Goal: Task Accomplishment & Management: Manage account settings

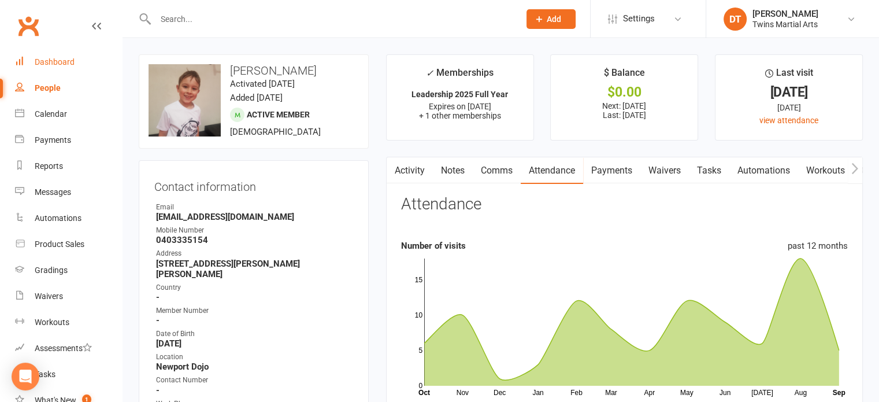
drag, startPoint x: 0, startPoint y: 0, endPoint x: 57, endPoint y: 67, distance: 88.1
click at [57, 67] on link "Dashboard" at bounding box center [68, 62] width 107 height 26
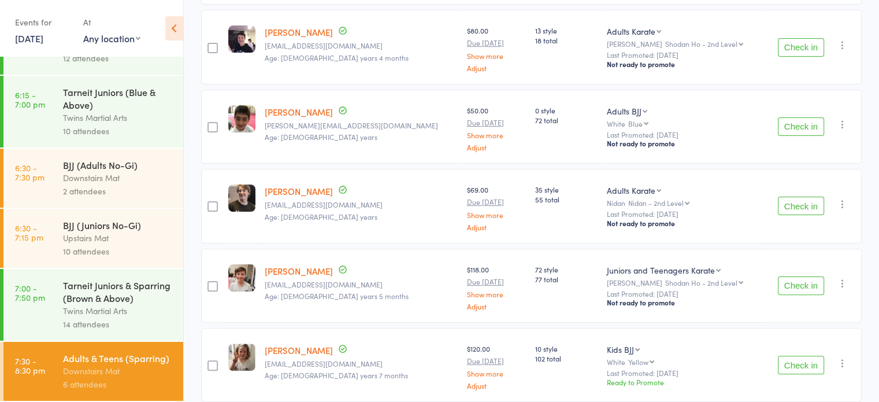
scroll to position [309, 0]
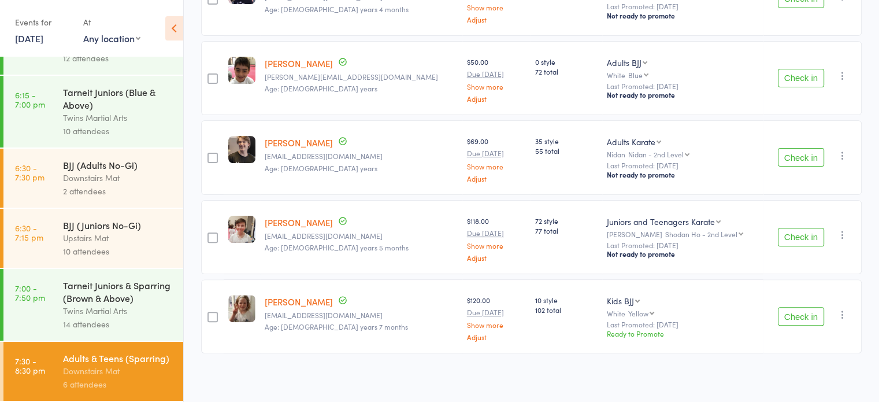
click at [112, 281] on div "Tarneit Juniors & Sparring (Brown & Above)" at bounding box center [118, 291] width 110 height 25
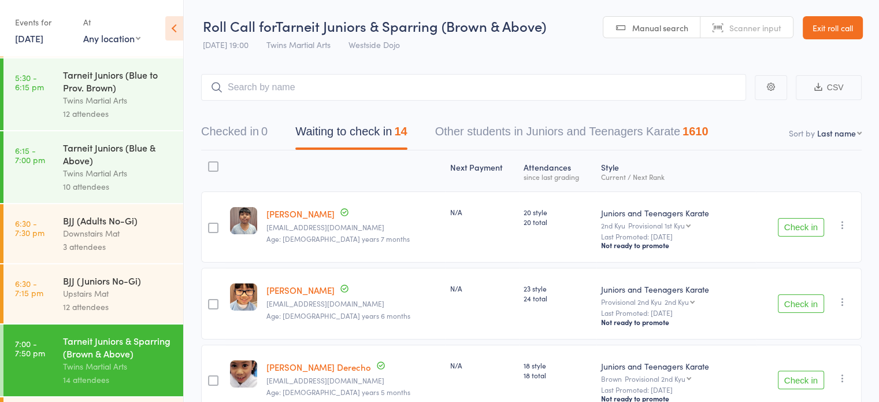
scroll to position [751, 0]
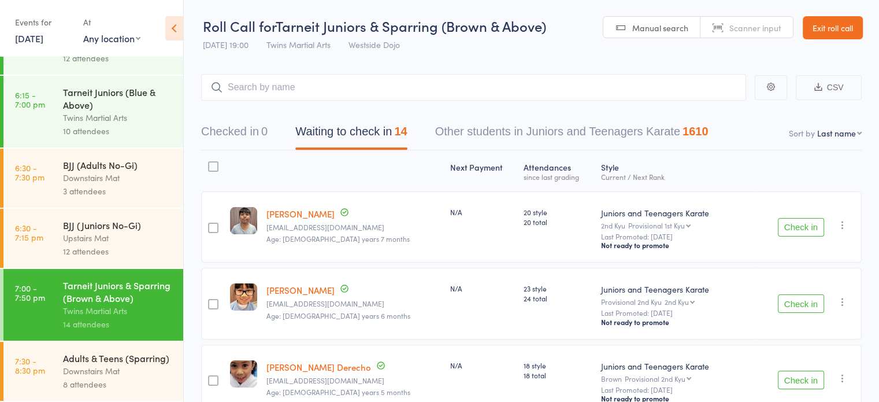
click at [129, 111] on div "Twins Martial Arts" at bounding box center [118, 117] width 110 height 13
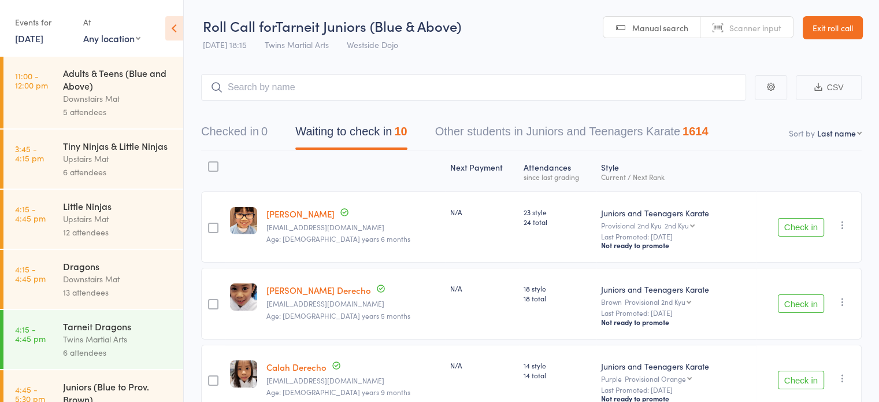
click at [216, 163] on div at bounding box center [213, 166] width 10 height 10
click at [210, 163] on input "checkbox" at bounding box center [210, 163] width 0 height 0
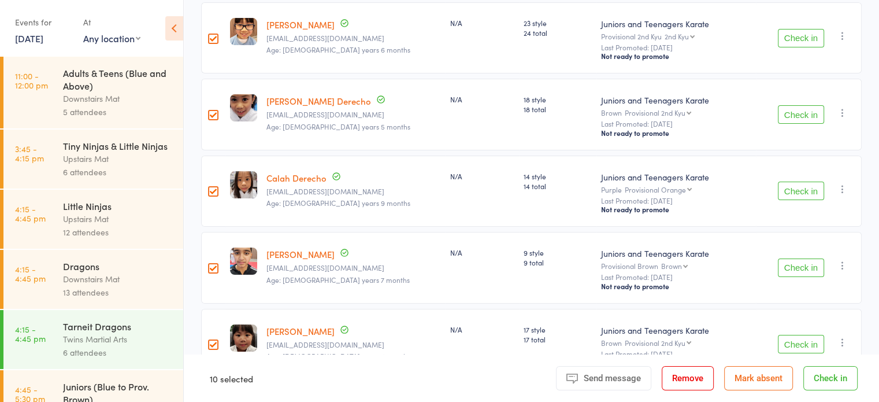
scroll to position [190, 0]
click at [217, 189] on div at bounding box center [213, 190] width 10 height 10
click at [210, 187] on input "checkbox" at bounding box center [210, 187] width 0 height 0
click at [476, 178] on div "N/A" at bounding box center [482, 175] width 65 height 10
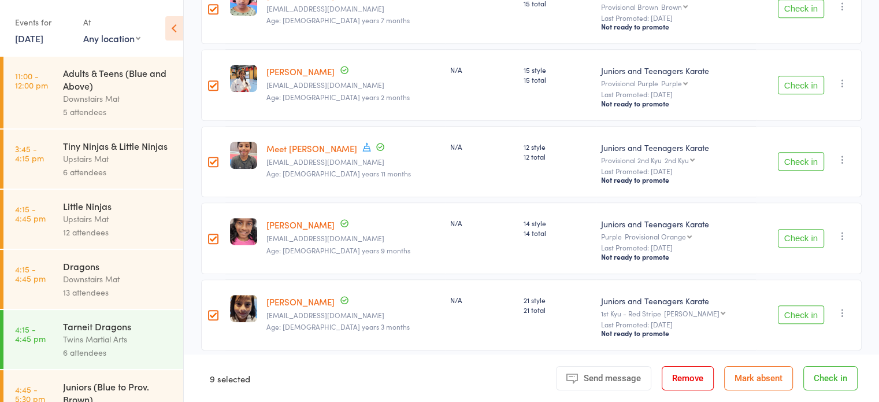
scroll to position [602, 0]
click at [817, 377] on button "Check in" at bounding box center [830, 378] width 54 height 24
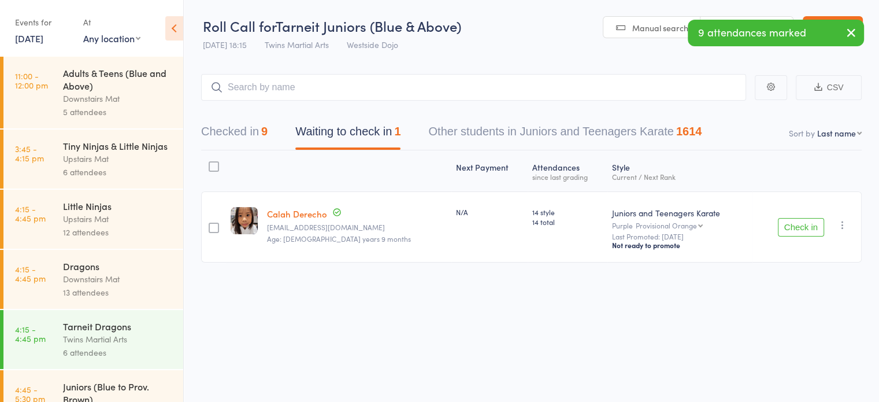
scroll to position [0, 0]
click at [438, 76] on input "search" at bounding box center [473, 87] width 545 height 27
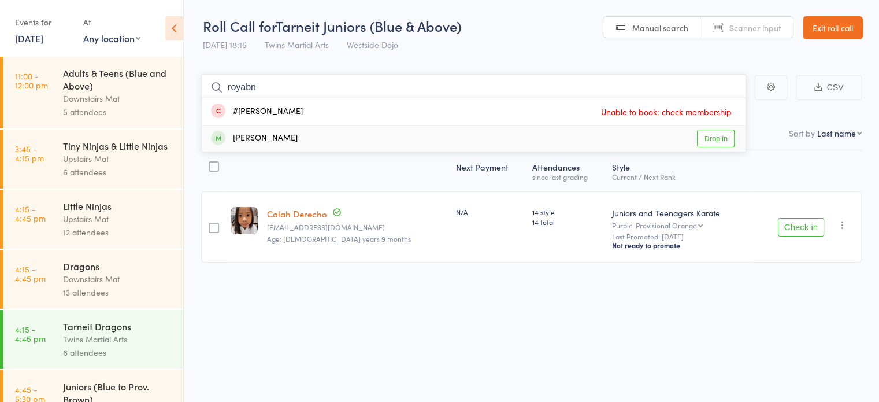
type input "royabn"
click at [724, 139] on link "Drop in" at bounding box center [716, 138] width 38 height 18
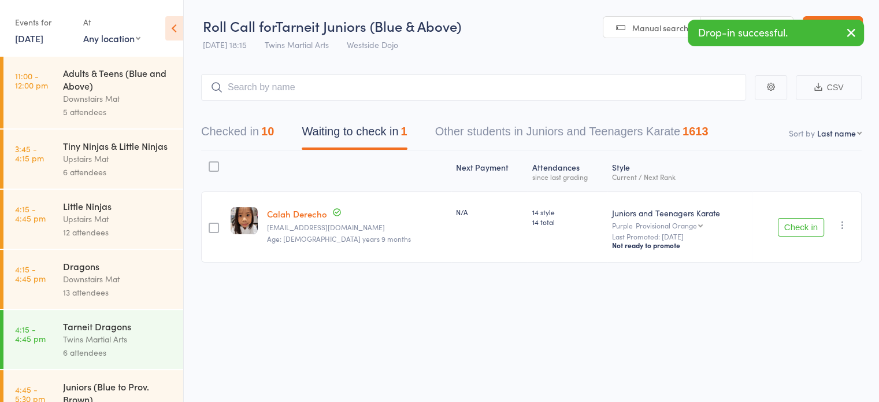
click at [842, 224] on icon "button" at bounding box center [843, 225] width 12 height 12
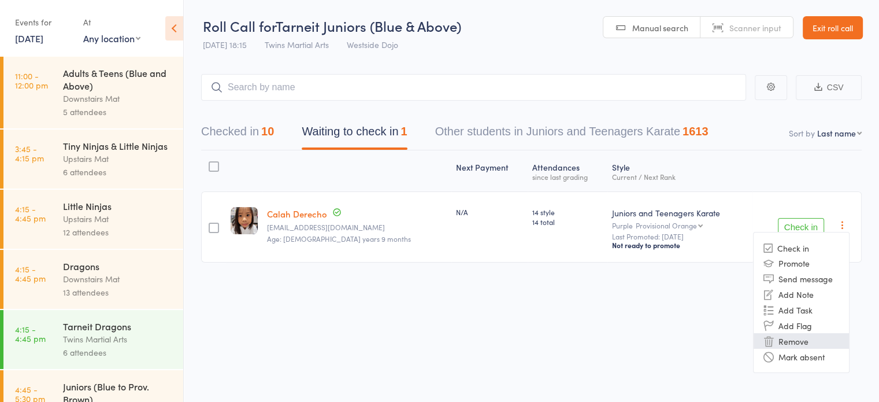
click at [782, 346] on li "Remove" at bounding box center [801, 341] width 95 height 16
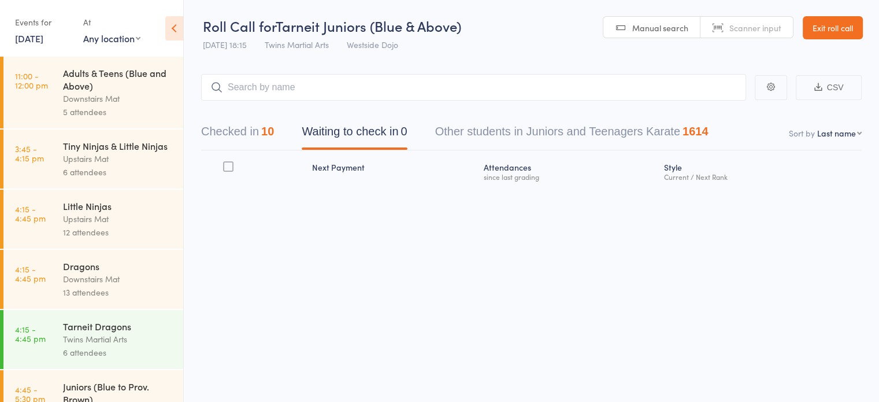
click at [254, 135] on button "Checked in 10" at bounding box center [237, 134] width 73 height 31
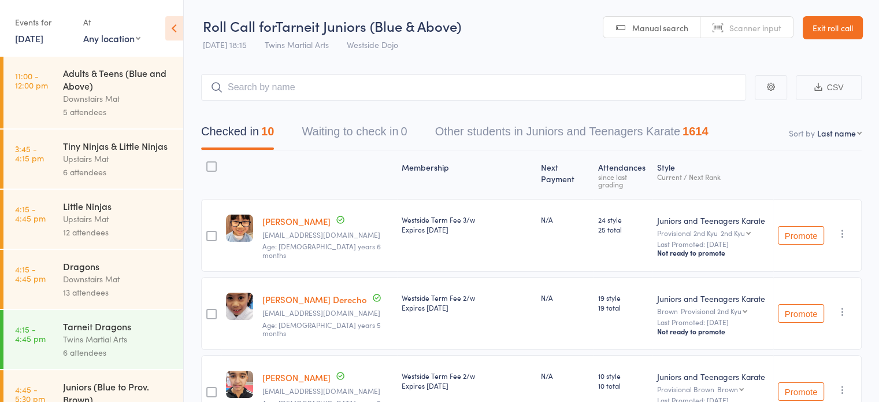
click at [548, 277] on div "N/A" at bounding box center [565, 313] width 58 height 73
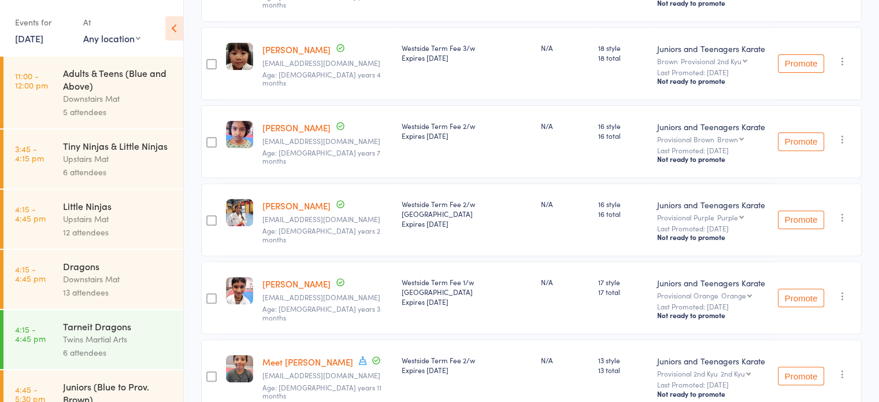
scroll to position [602, 0]
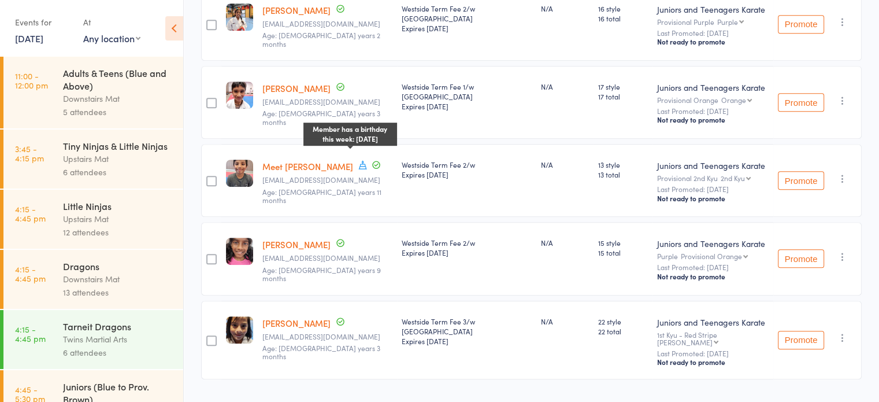
click at [358, 160] on icon at bounding box center [363, 165] width 10 height 10
click at [568, 191] on div "N/A" at bounding box center [565, 180] width 58 height 73
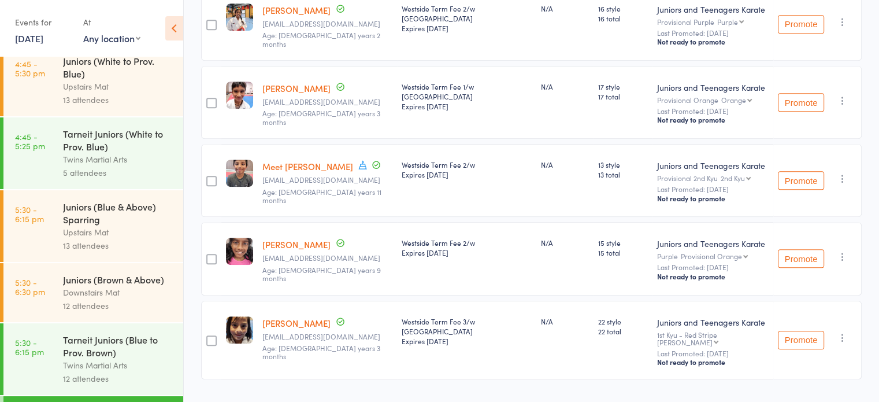
scroll to position [396, 0]
click at [123, 240] on div "Upstairs Mat" at bounding box center [118, 233] width 110 height 13
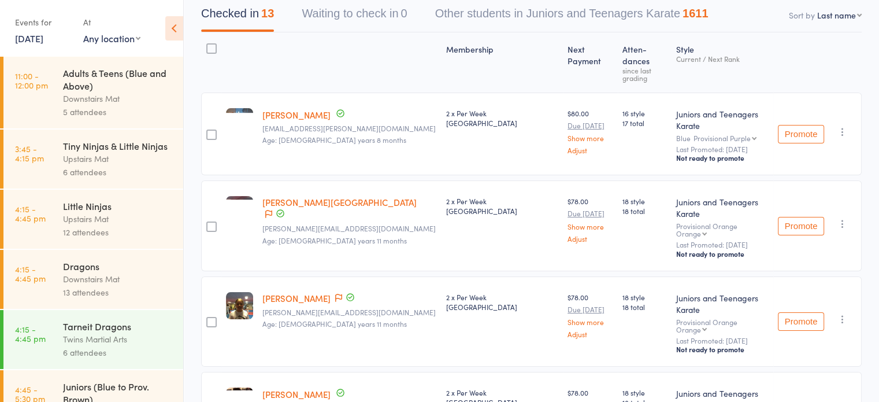
scroll to position [105, 0]
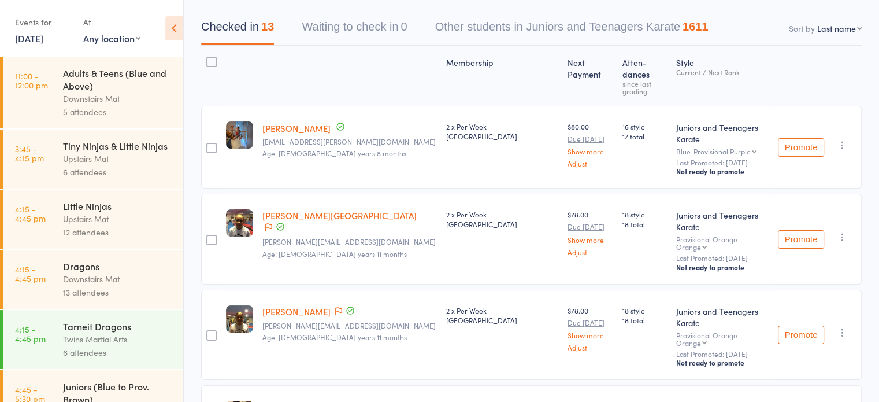
click at [442, 222] on div "2 x Per Week [GEOGRAPHIC_DATA]" at bounding box center [502, 239] width 121 height 90
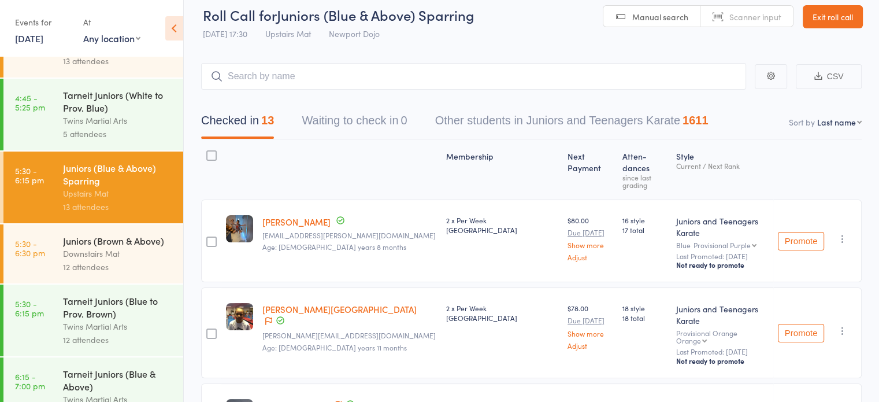
scroll to position [438, 0]
click at [104, 246] on div "Juniors (Brown & Above)" at bounding box center [118, 239] width 110 height 13
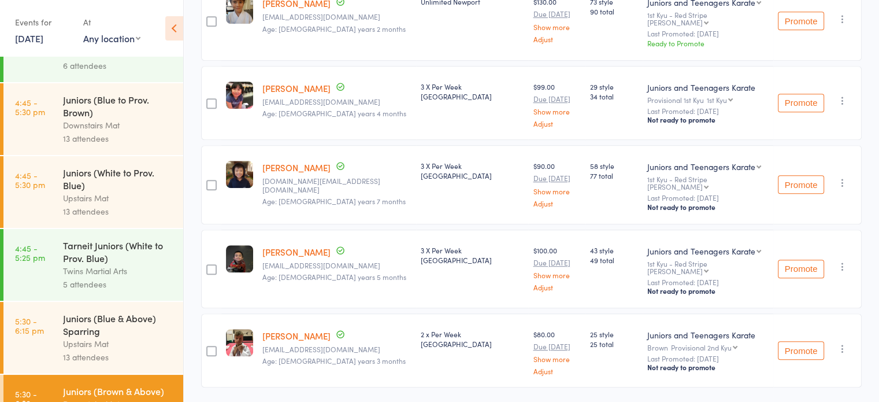
scroll to position [286, 0]
click at [139, 146] on div "13 attendees" at bounding box center [118, 138] width 110 height 13
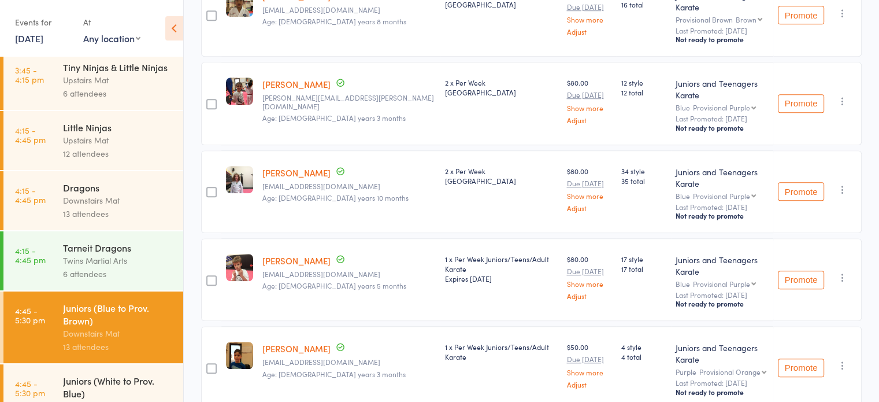
scroll to position [79, 0]
click at [106, 207] on div "Downstairs Mat" at bounding box center [118, 200] width 110 height 13
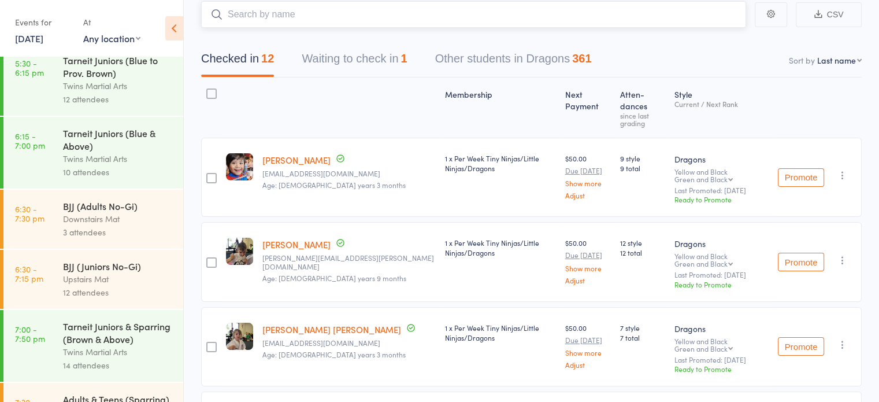
scroll to position [751, 0]
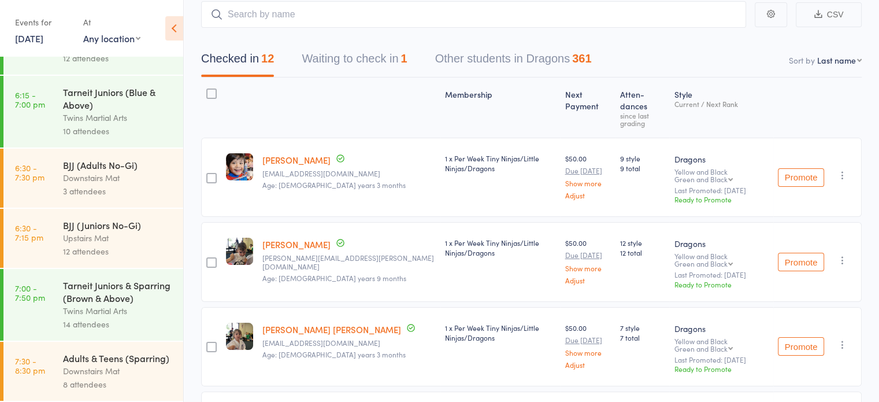
click at [124, 304] on div "Twins Martial Arts" at bounding box center [118, 310] width 110 height 13
